Goal: Transaction & Acquisition: Book appointment/travel/reservation

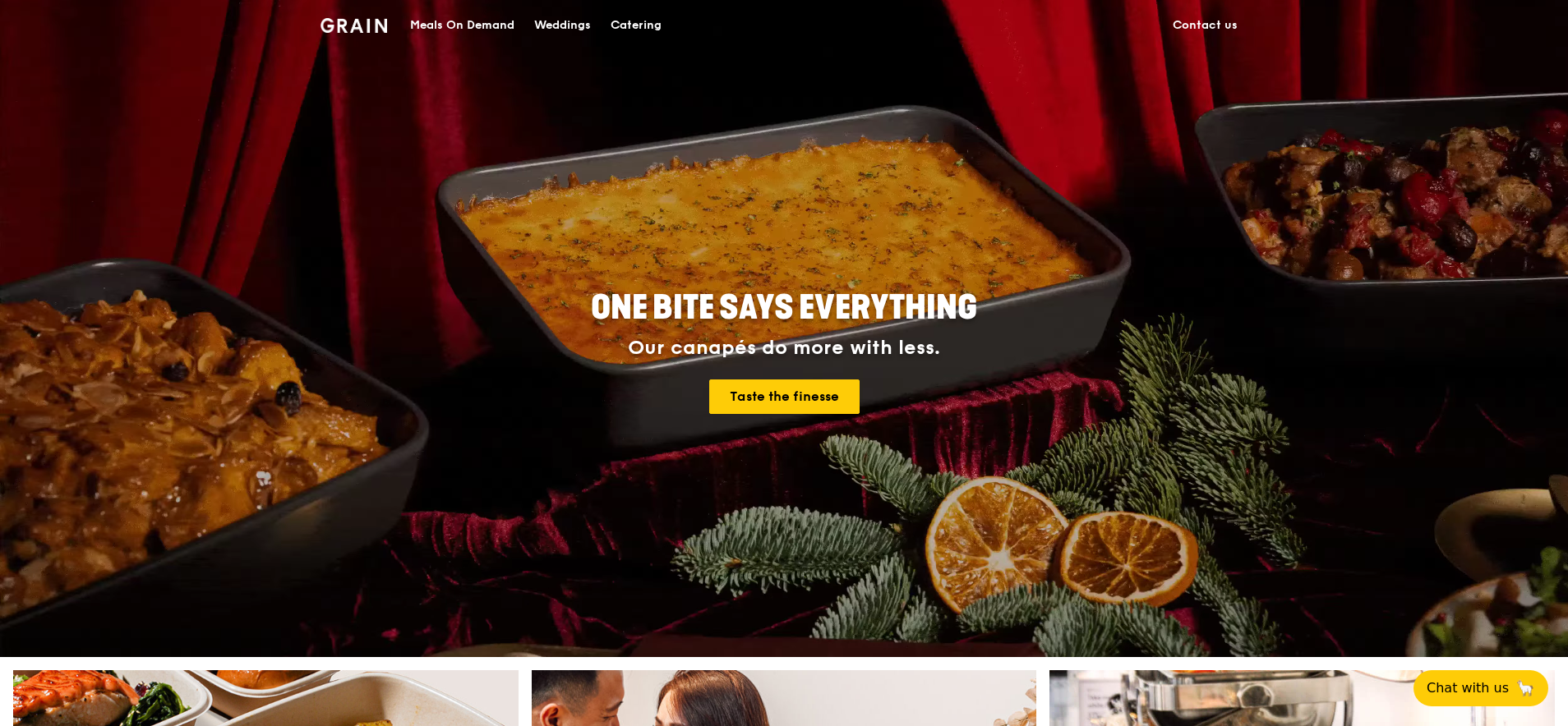
click at [632, 31] on div "Catering" at bounding box center [637, 26] width 51 height 49
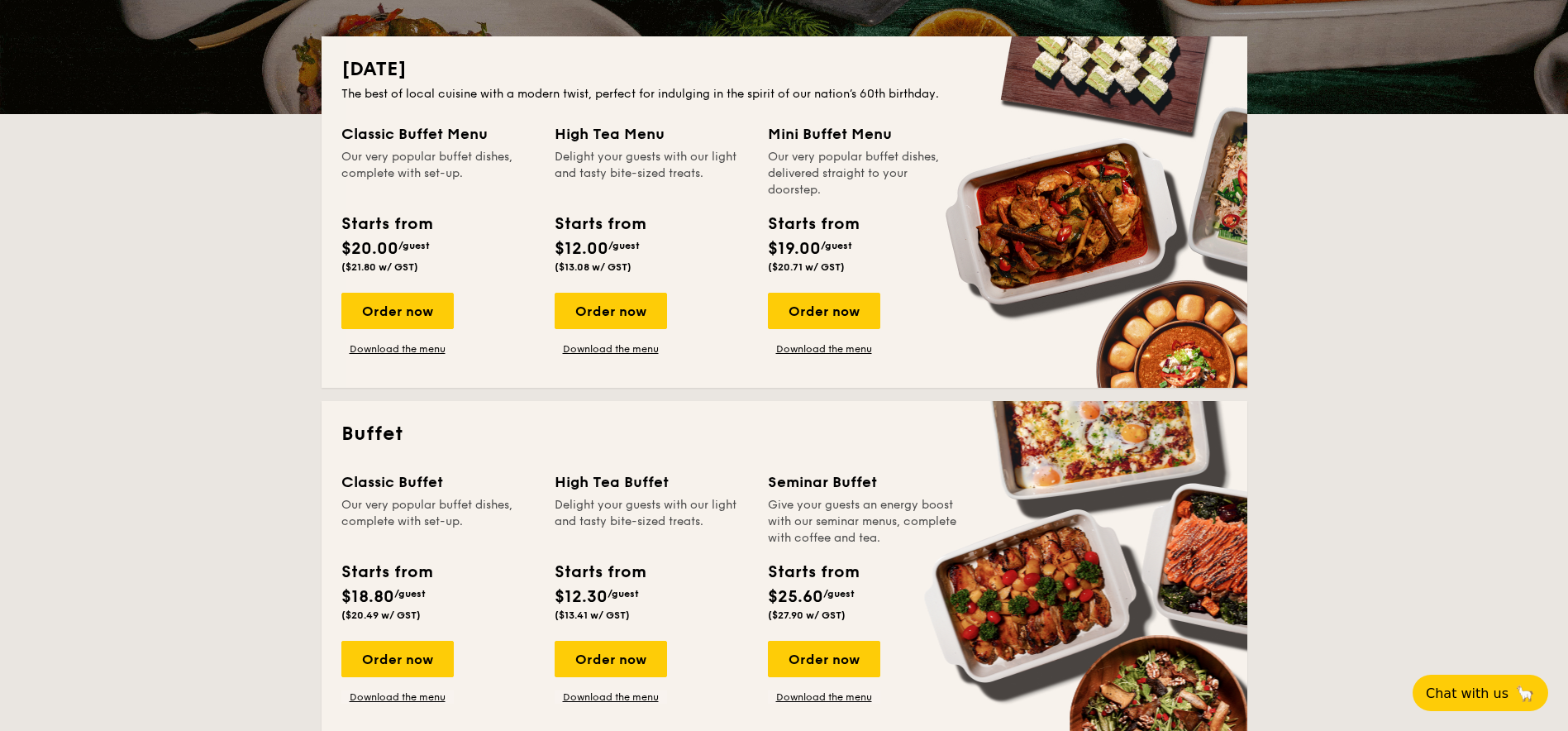
scroll to position [347, 0]
